Goal: Information Seeking & Learning: Find specific fact

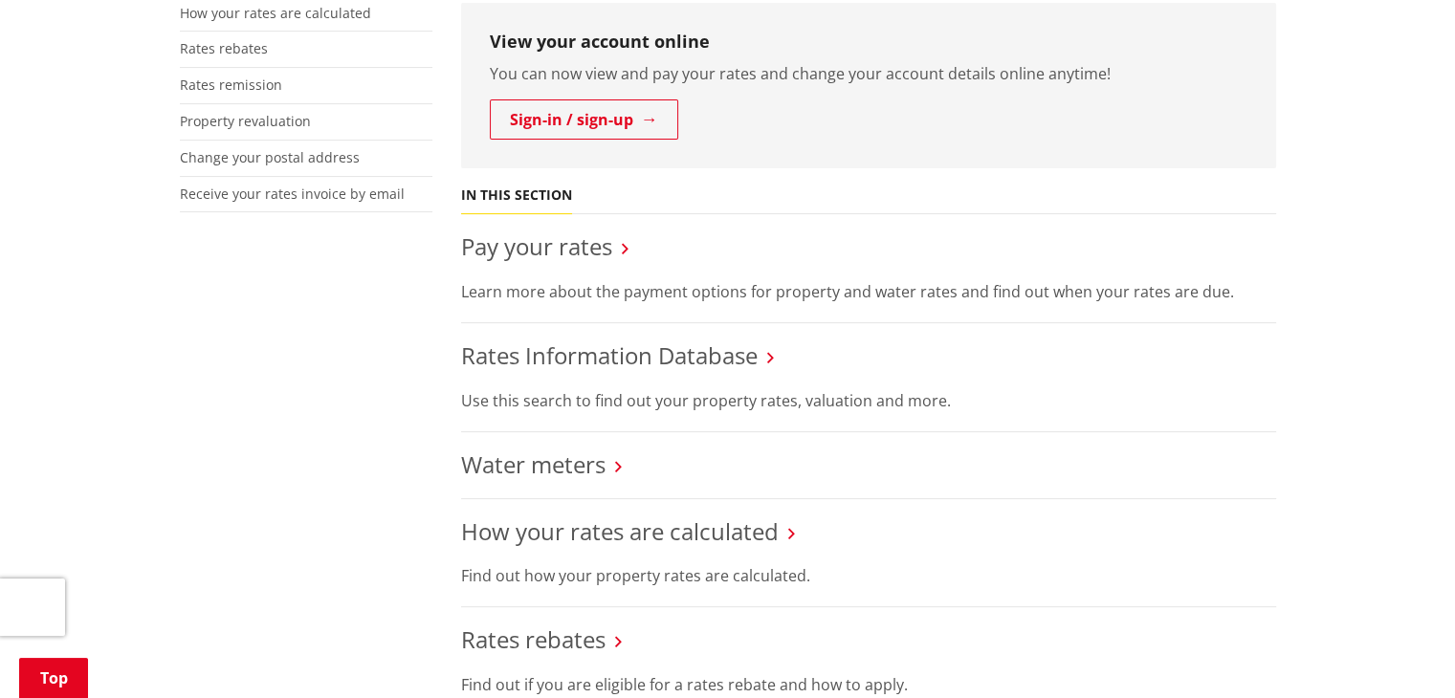
scroll to position [543, 0]
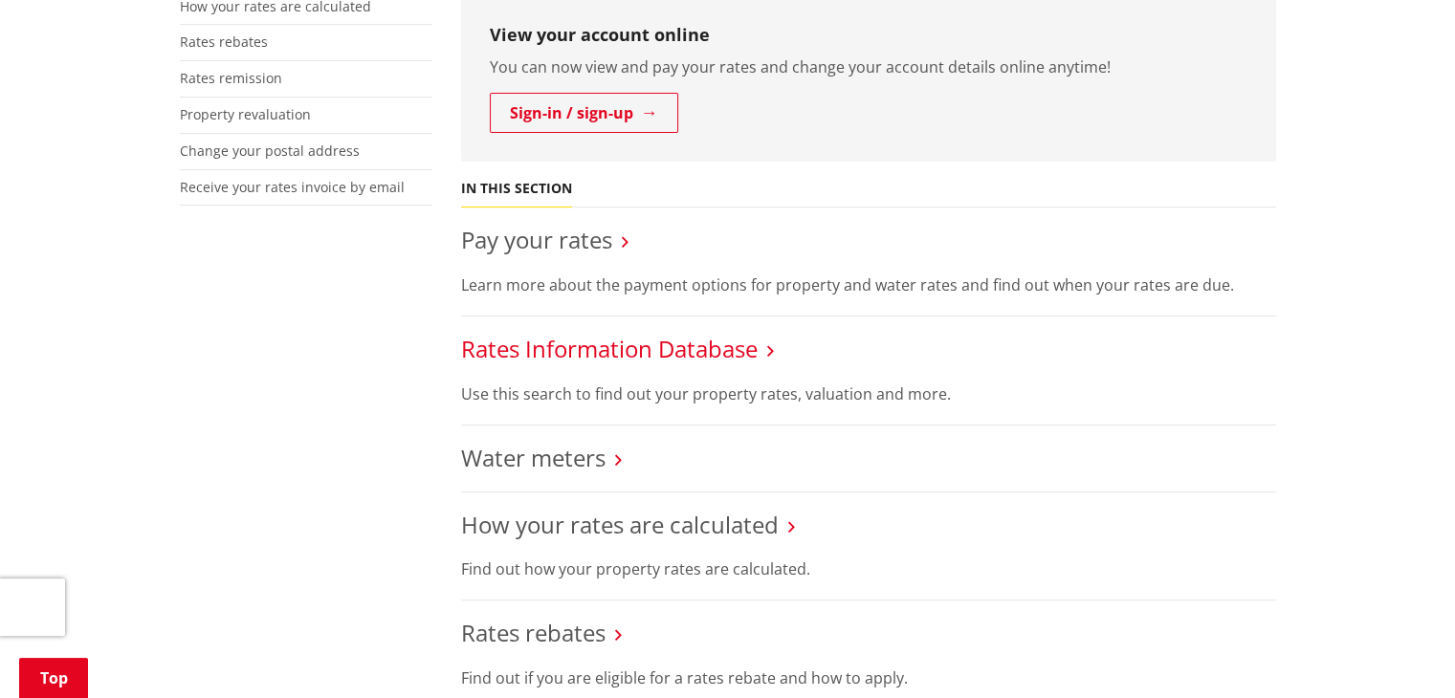
click at [736, 351] on link "Rates Information Database" at bounding box center [609, 349] width 297 height 32
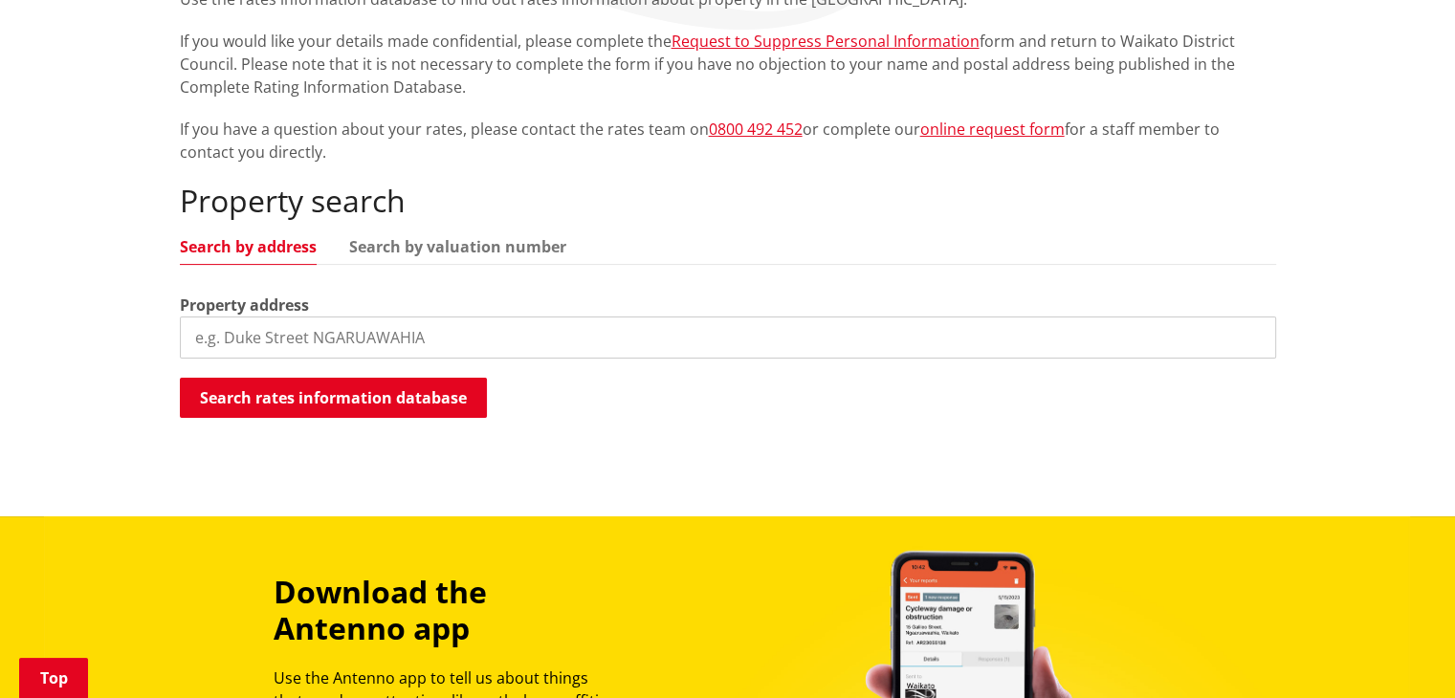
scroll to position [402, 0]
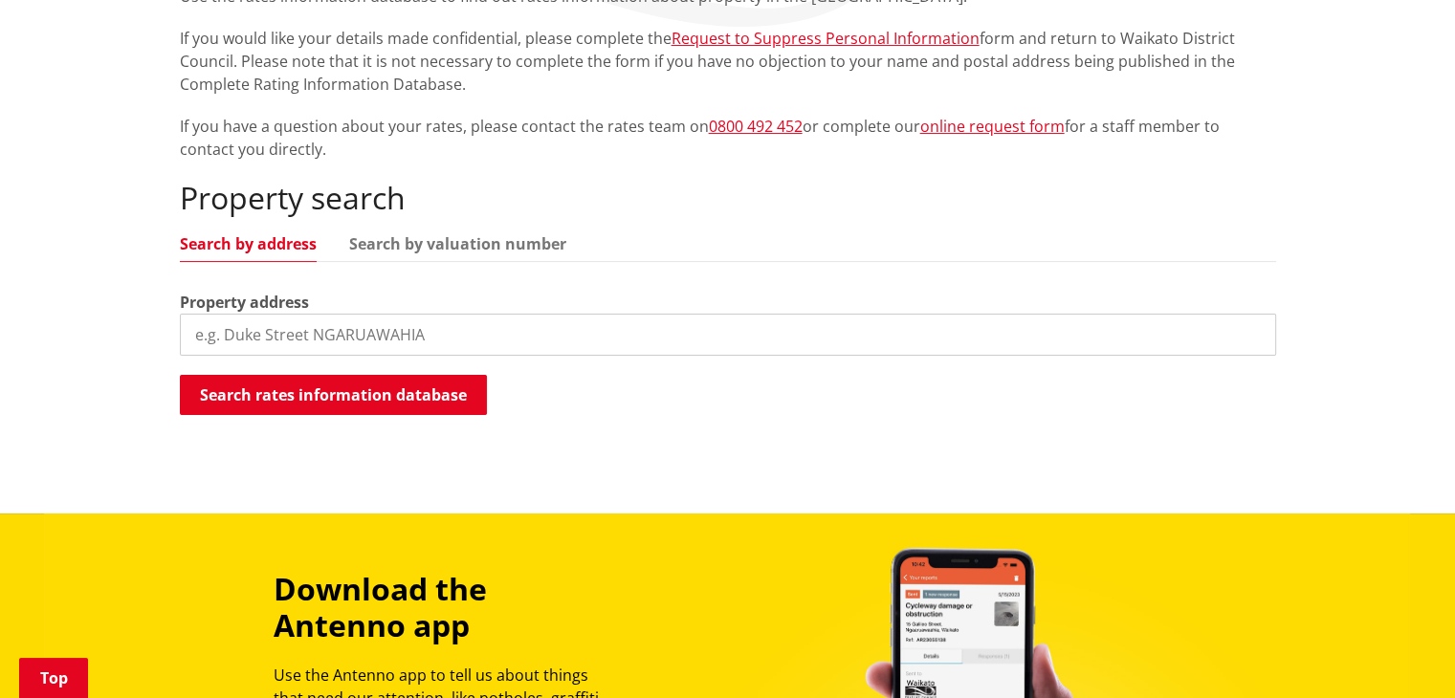
click at [471, 323] on input "search" at bounding box center [728, 335] width 1096 height 42
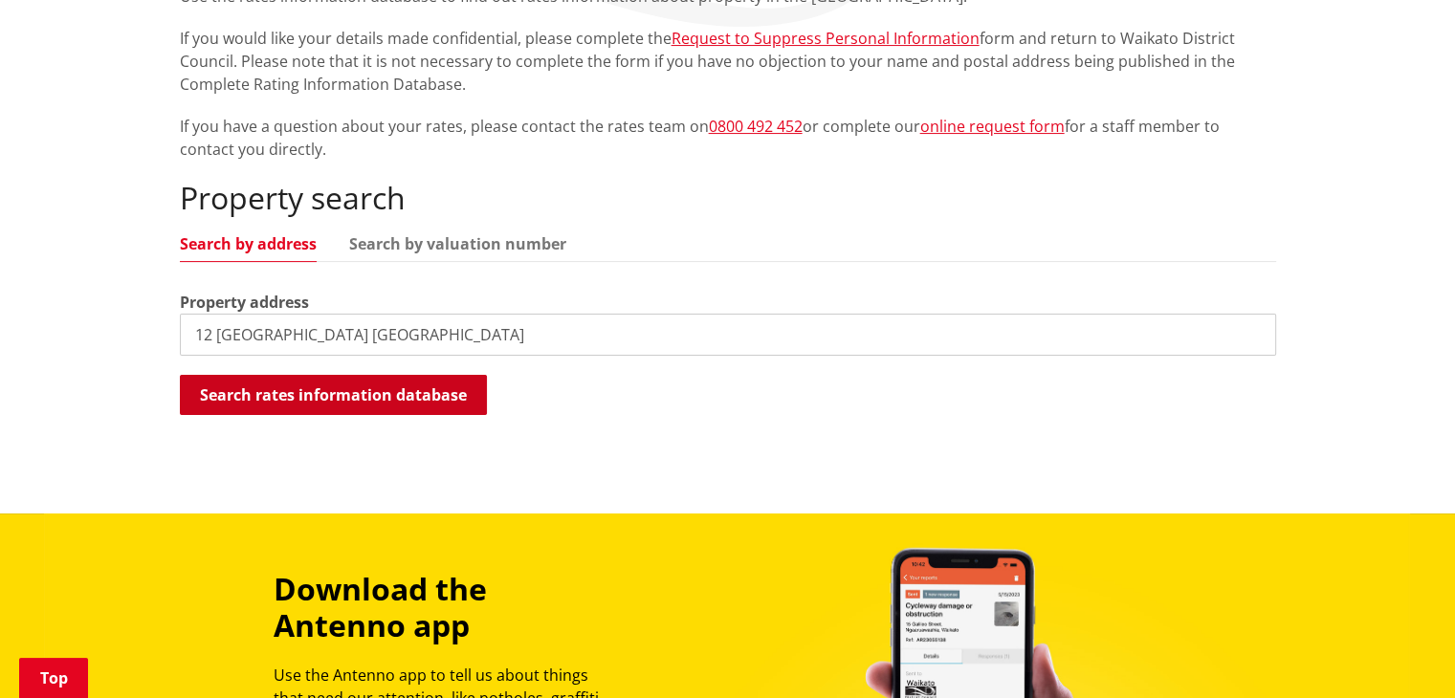
click at [431, 396] on button "Search rates information database" at bounding box center [333, 395] width 307 height 40
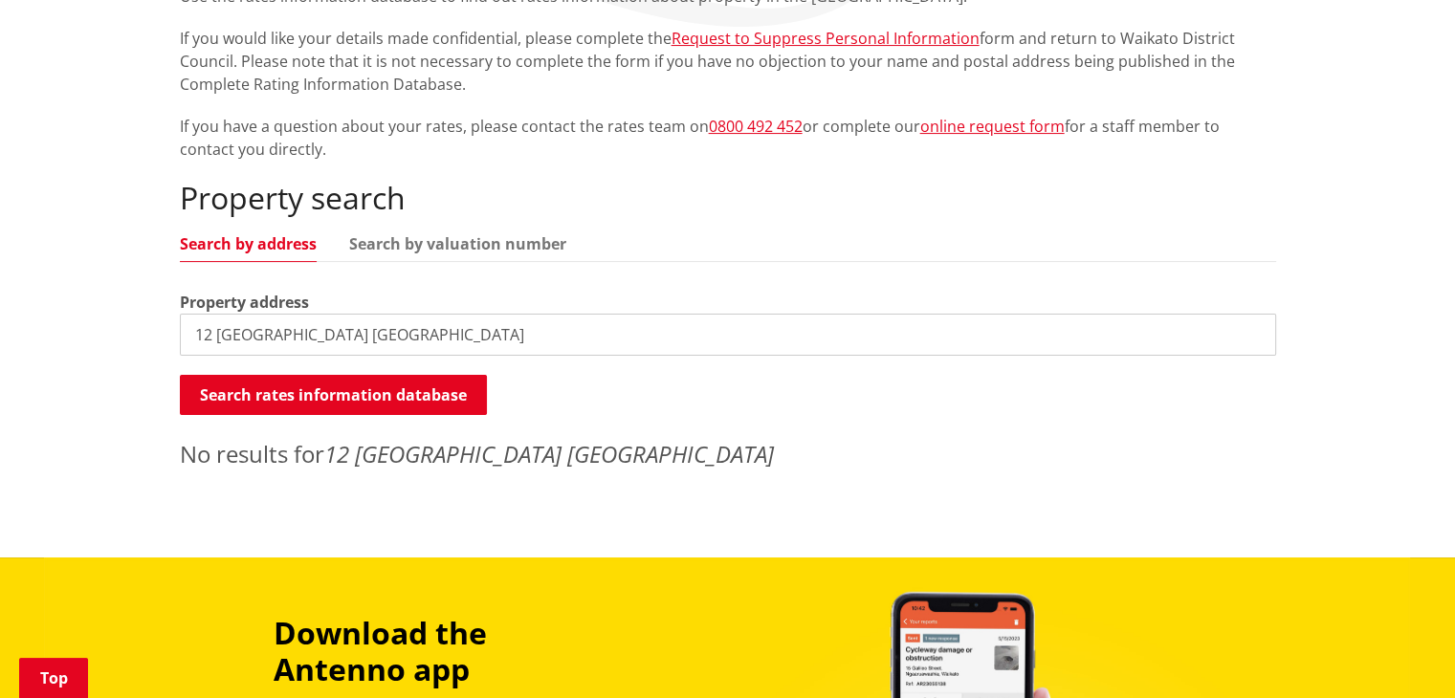
click at [482, 334] on input "12 governors Heights Whangamata" at bounding box center [728, 335] width 1096 height 42
type input "12 governors Heights"
click at [1254, 333] on input "12 governors Heights" at bounding box center [728, 335] width 1096 height 42
type input "Governors Heights Whangamata"
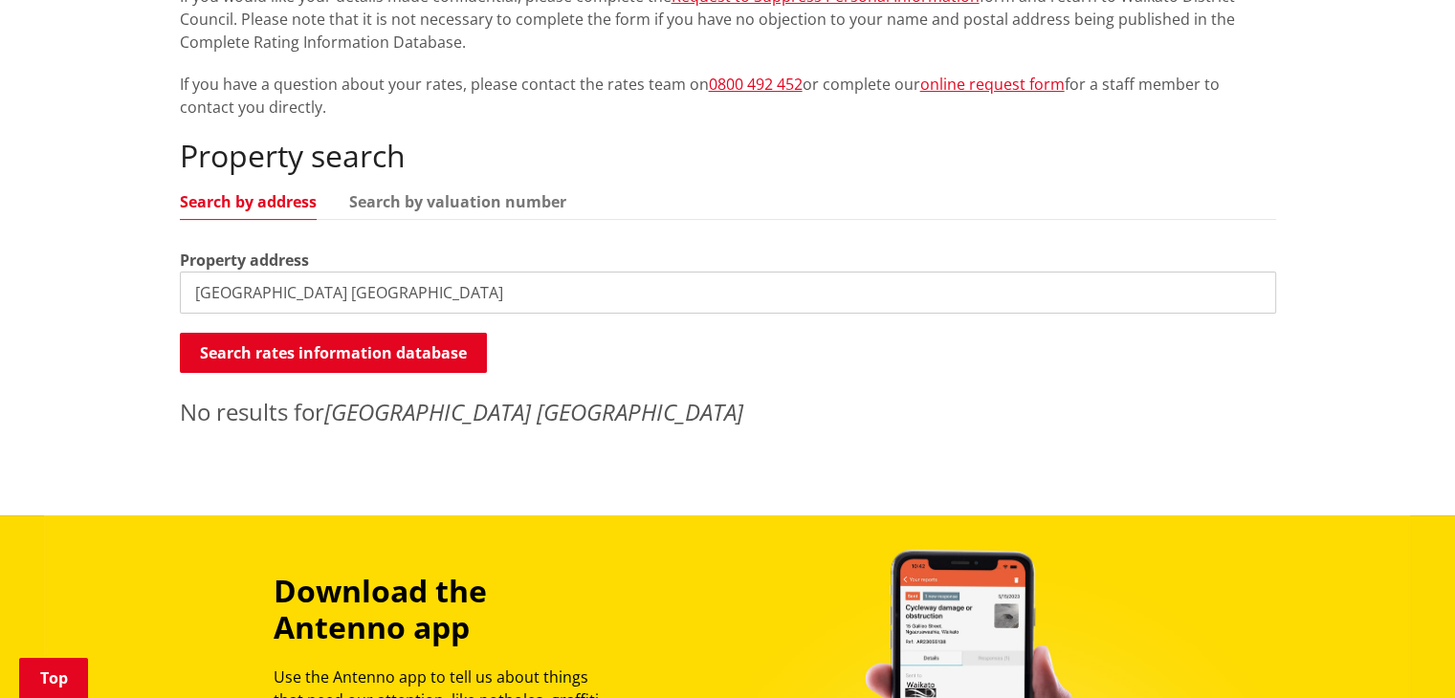
scroll to position [440, 0]
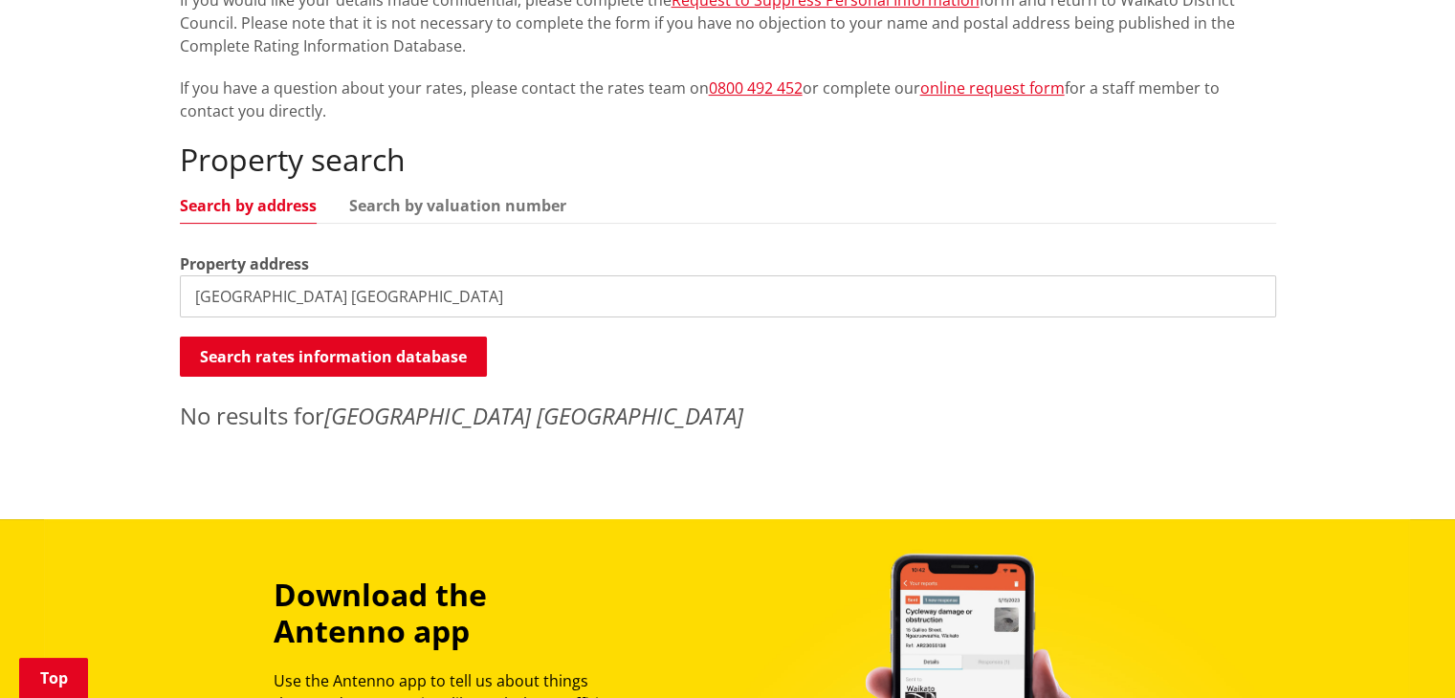
click at [1253, 299] on input "Governors Heights Whangamata" at bounding box center [728, 297] width 1096 height 42
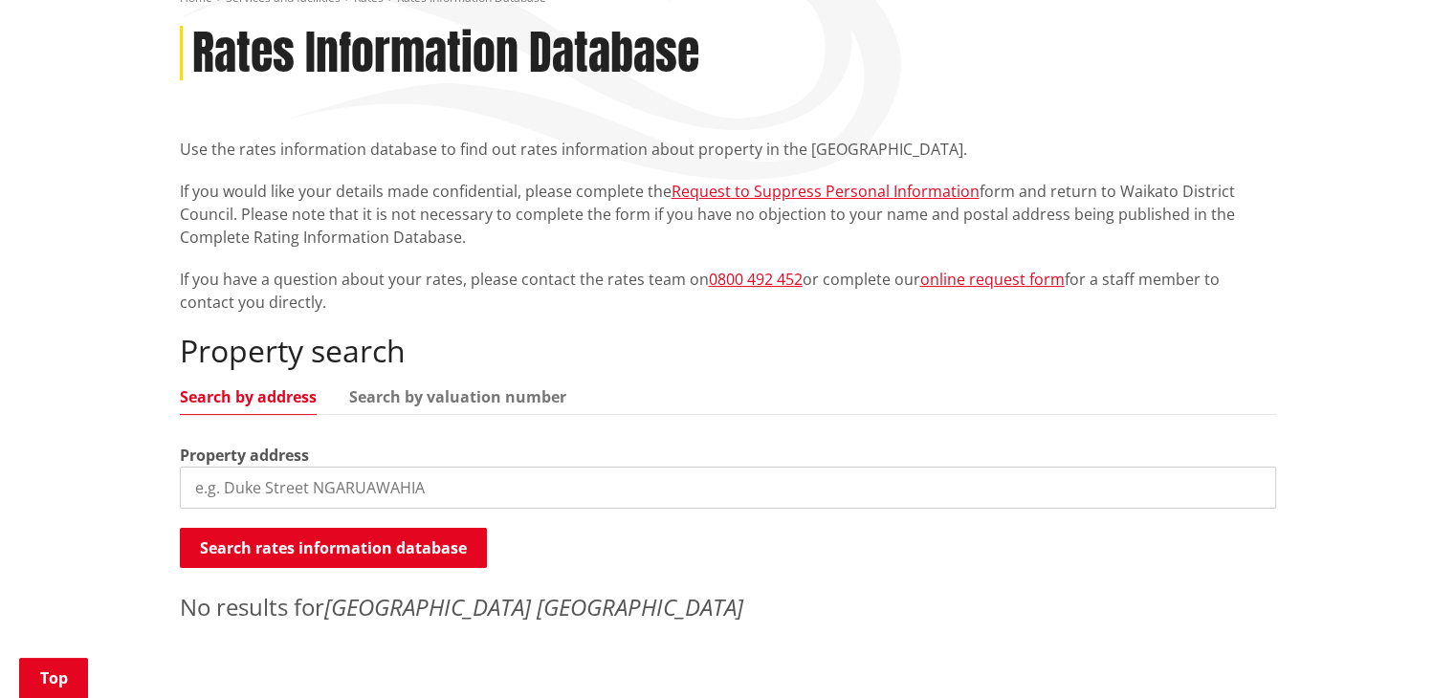
scroll to position [0, 0]
